Goal: Information Seeking & Learning: Learn about a topic

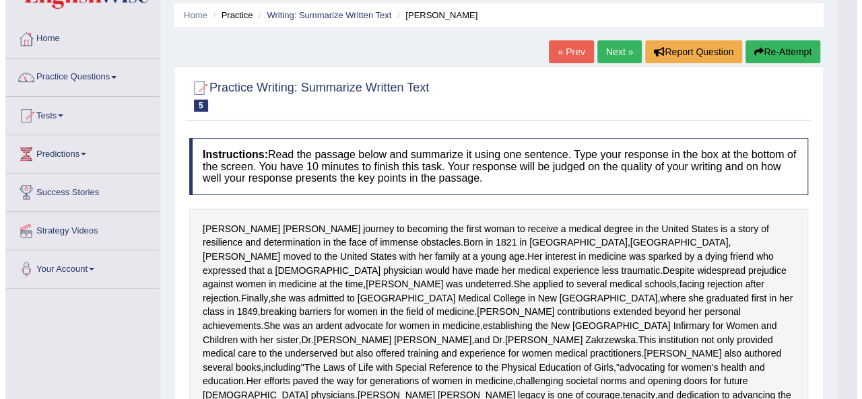
scroll to position [67, 0]
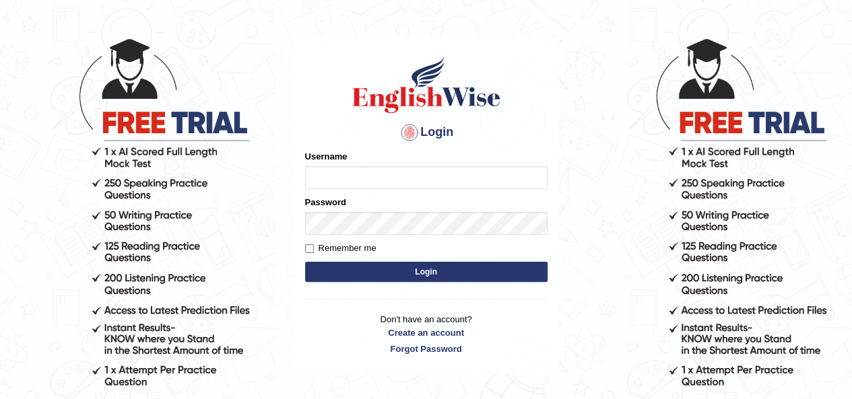
scroll to position [115, 0]
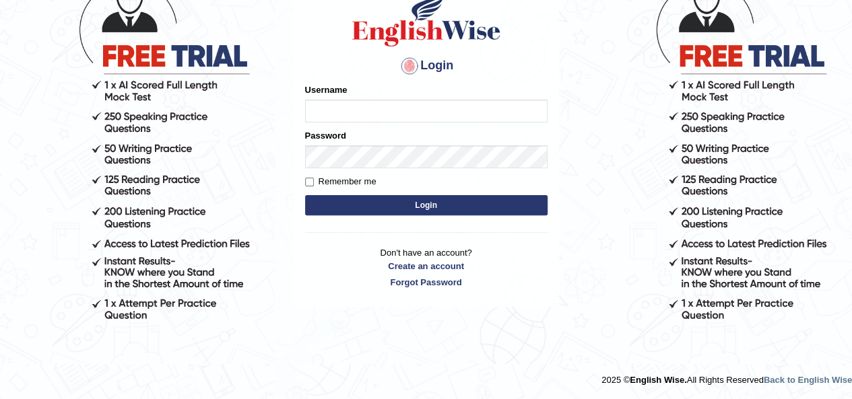
type input "okyere"
click at [418, 200] on button "Login" at bounding box center [426, 205] width 242 height 20
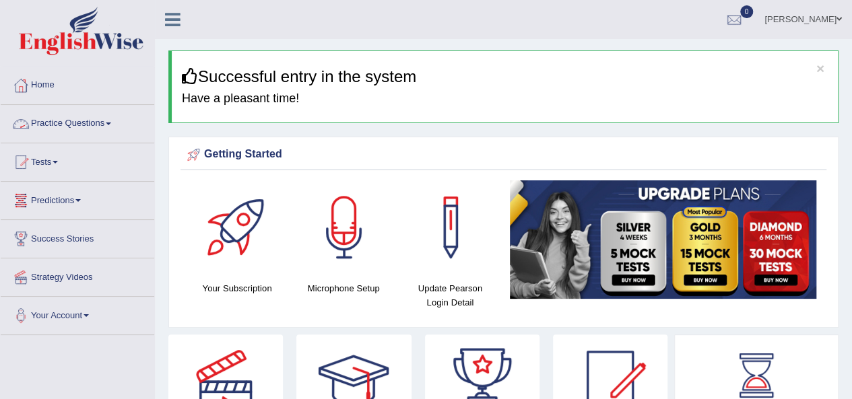
click at [111, 123] on span at bounding box center [108, 124] width 5 height 3
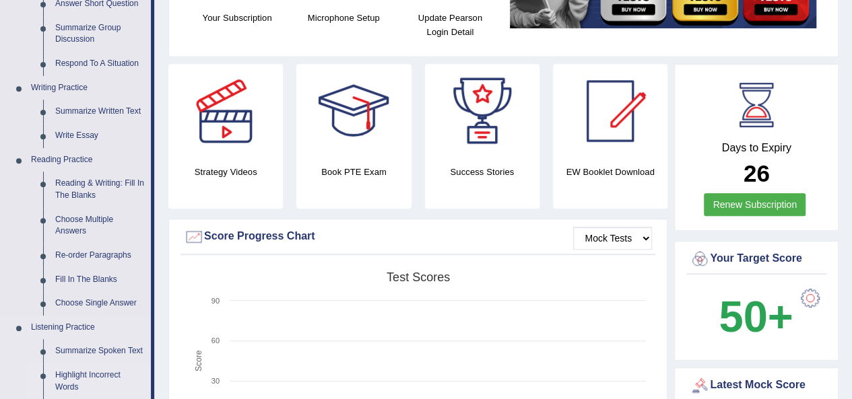
scroll to position [269, 0]
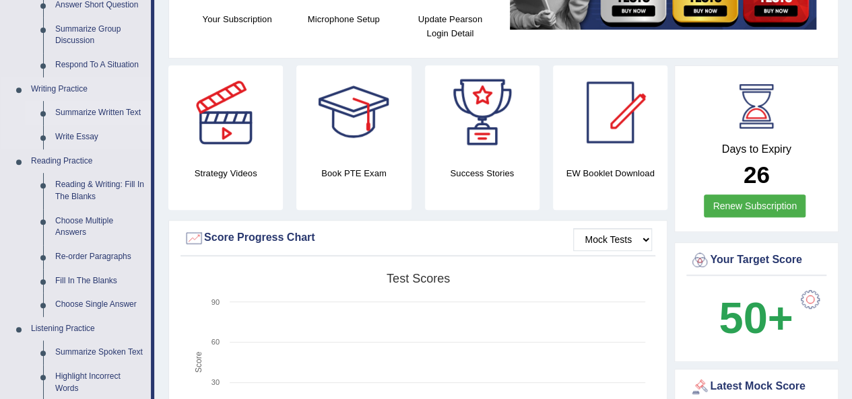
click at [85, 111] on link "Summarize Written Text" at bounding box center [100, 113] width 102 height 24
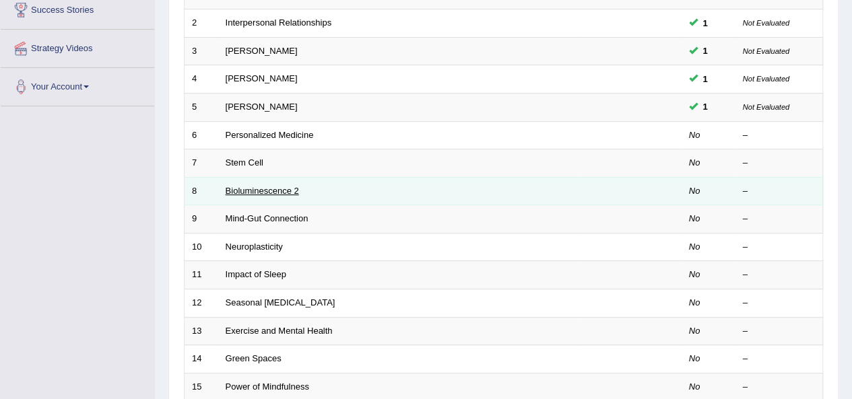
scroll to position [216, 0]
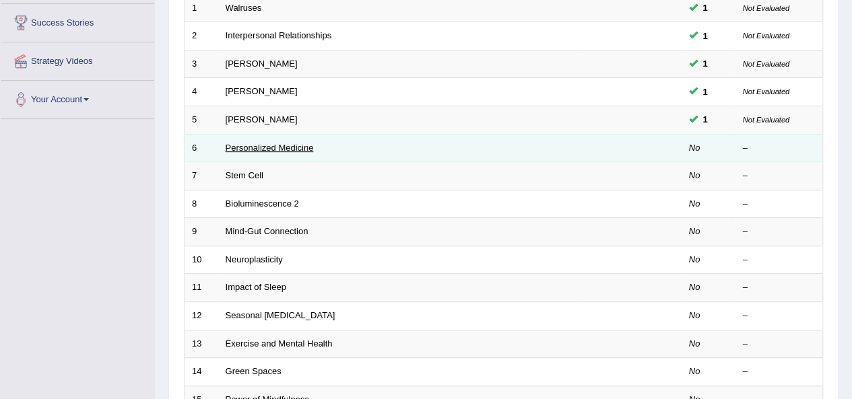
click at [274, 148] on link "Personalized Medicine" at bounding box center [270, 148] width 88 height 10
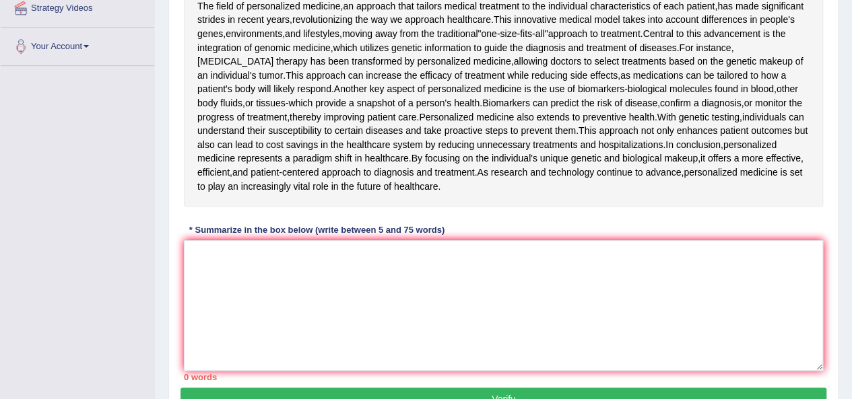
scroll to position [335, 0]
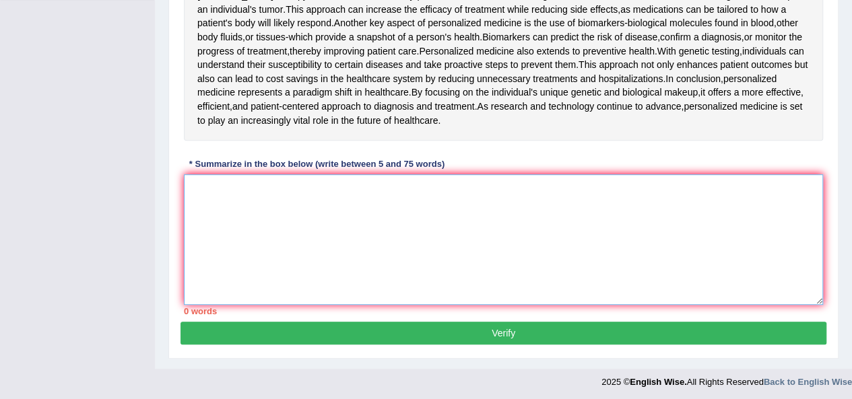
click at [499, 251] on textarea at bounding box center [503, 239] width 639 height 131
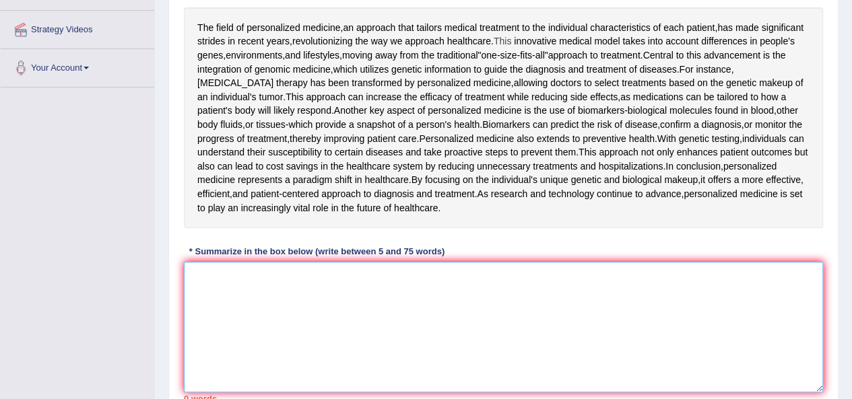
scroll to position [269, 0]
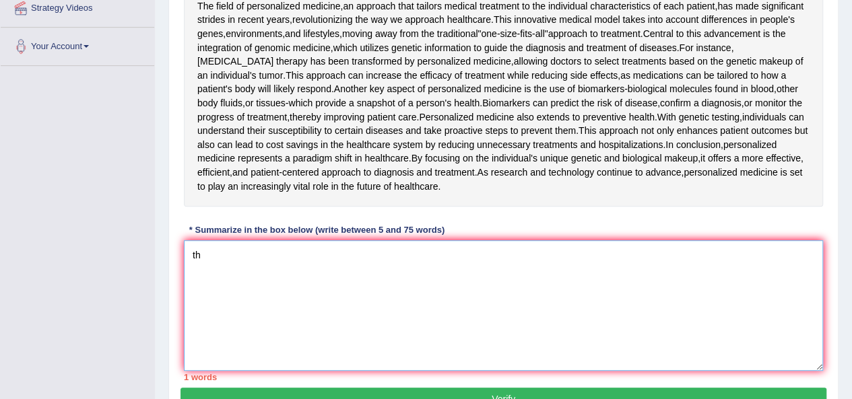
type textarea "t"
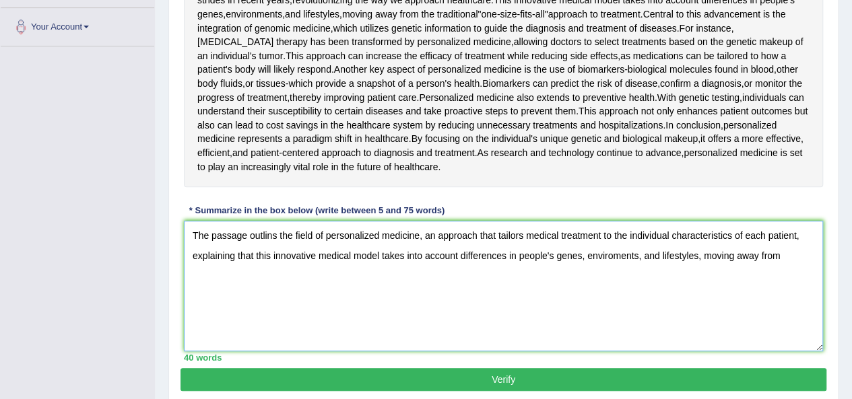
scroll to position [268, 0]
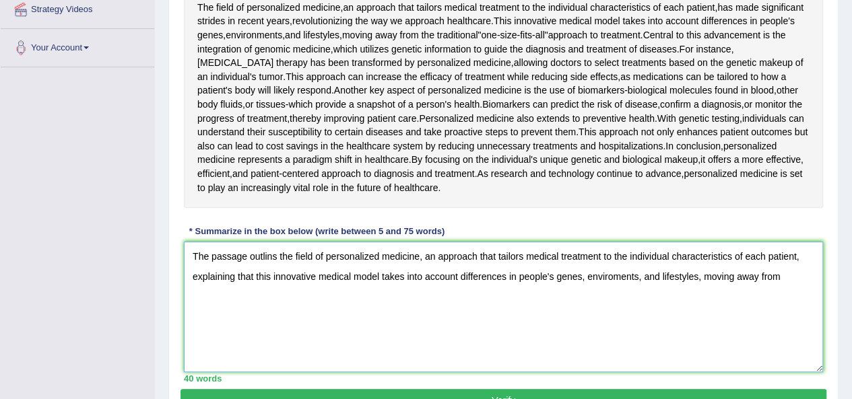
click at [789, 275] on textarea "The passage outlins the field of personalized medicine, an approach that tailor…" at bounding box center [503, 307] width 639 height 131
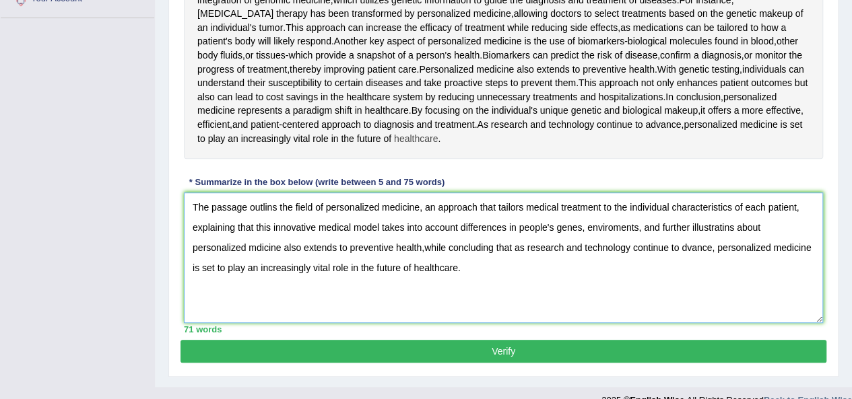
scroll to position [335, 0]
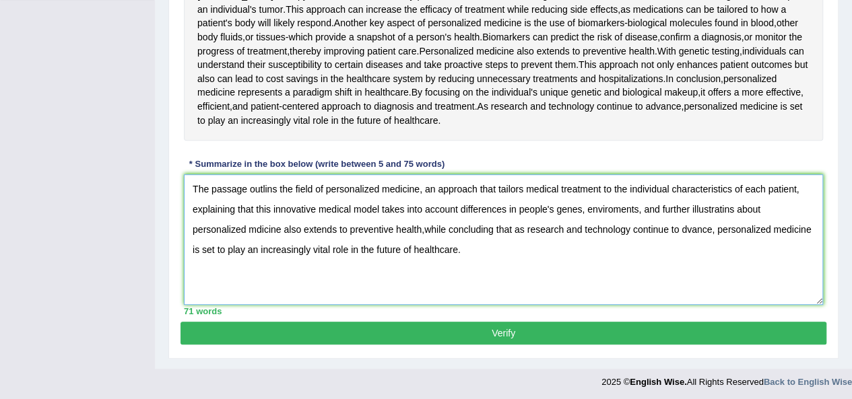
type textarea "The passage outlins the field of personalized medicine, an approach that tailor…"
click at [500, 325] on button "Verify" at bounding box center [503, 333] width 646 height 23
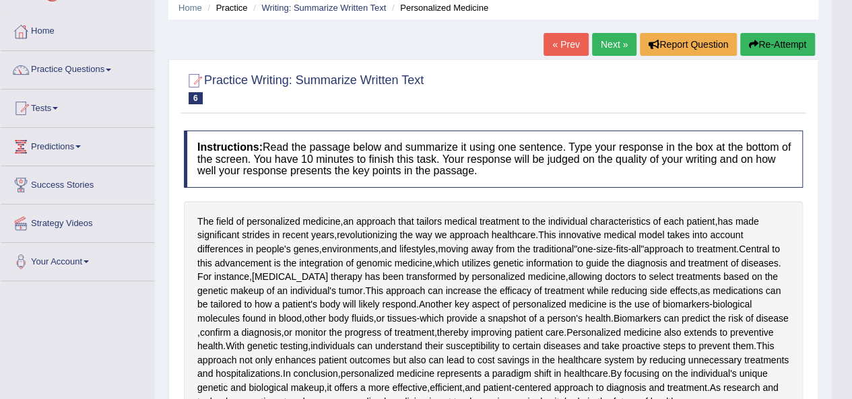
scroll to position [0, 0]
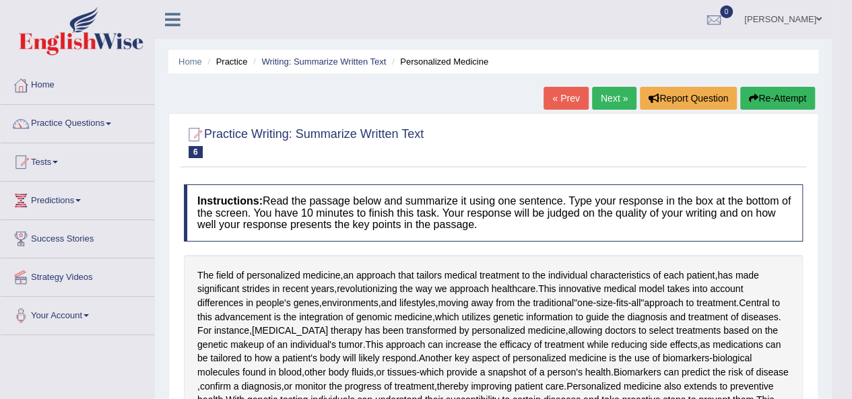
click at [611, 98] on link "Next »" at bounding box center [614, 98] width 44 height 23
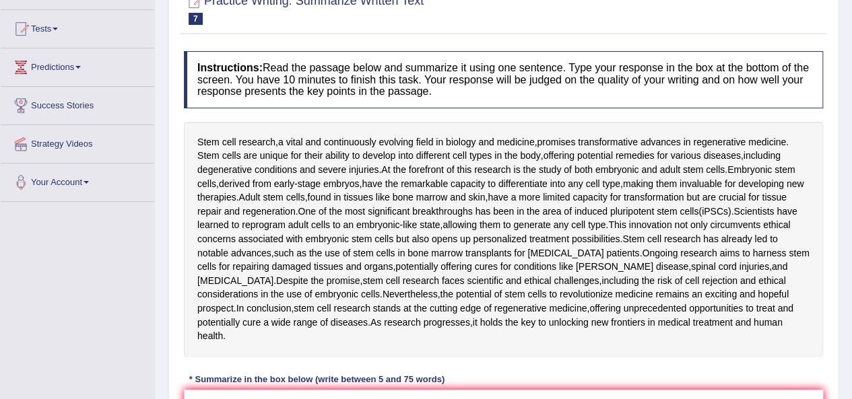
scroll to position [201, 0]
